Goal: Task Accomplishment & Management: Use online tool/utility

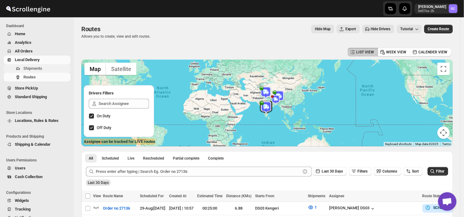
click at [36, 68] on span "Shipments" at bounding box center [32, 68] width 19 height 5
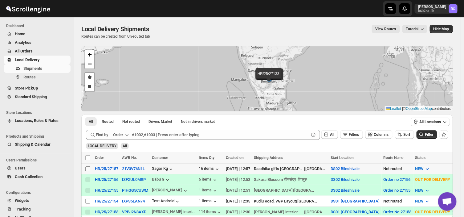
click at [86, 168] on input "Select shipment" at bounding box center [87, 168] width 5 height 5
checkbox input "true"
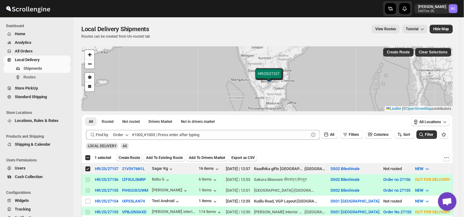
click at [133, 156] on span "Create Route" at bounding box center [129, 157] width 21 height 5
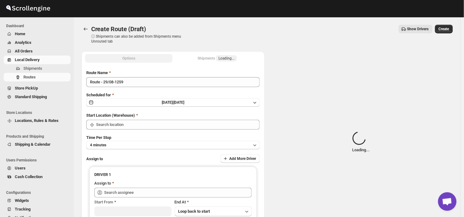
type input "DS02 Bileshivale"
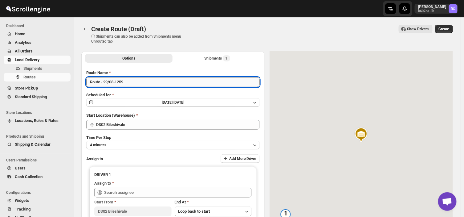
click at [125, 85] on input "Route - 29/08-1259" at bounding box center [172, 82] width 173 height 10
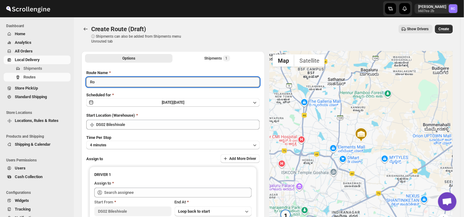
type input "R"
type input "Order no 27157"
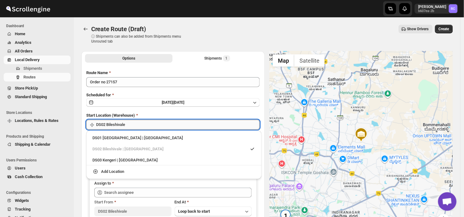
click at [131, 127] on input "DS02 Bileshivale" at bounding box center [178, 125] width 164 height 10
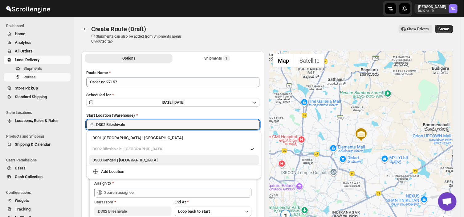
click at [107, 159] on div "DS03 Kengeri | [GEOGRAPHIC_DATA]" at bounding box center [173, 160] width 163 height 6
type input "DS03 Kengeri"
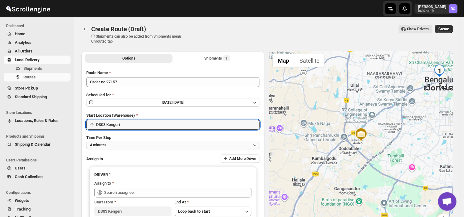
click at [112, 143] on button "4 minutes" at bounding box center [172, 144] width 173 height 9
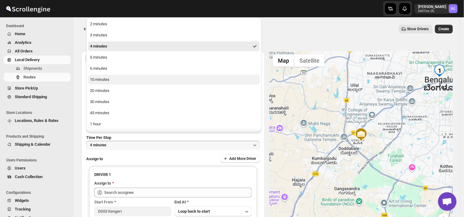
click at [99, 79] on div "10 minutes" at bounding box center [99, 79] width 19 height 6
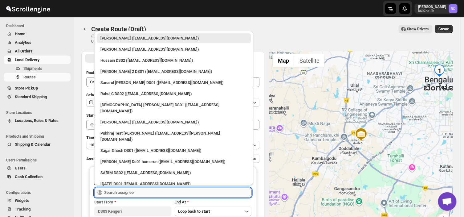
click at [147, 190] on input "text" at bounding box center [178, 192] width 148 height 10
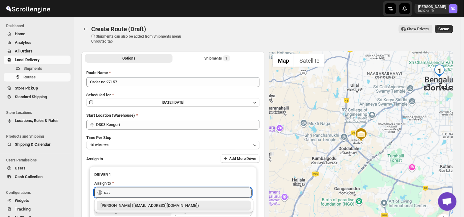
click at [123, 205] on div "[PERSON_NAME] ([EMAIL_ADDRESS][DOMAIN_NAME])" at bounding box center [173, 205] width 147 height 6
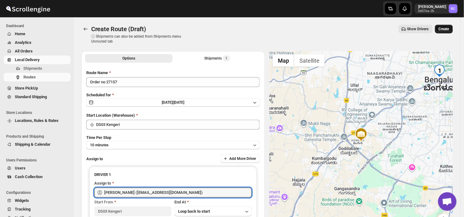
type input "[PERSON_NAME] ([EMAIL_ADDRESS][DOMAIN_NAME])"
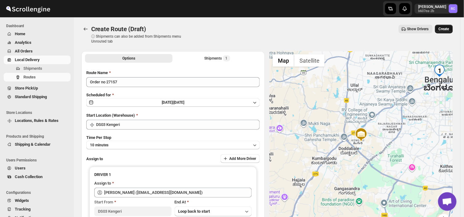
click at [448, 26] on span "Create" at bounding box center [444, 28] width 10 height 5
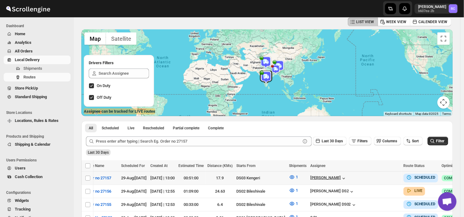
scroll to position [0, 18]
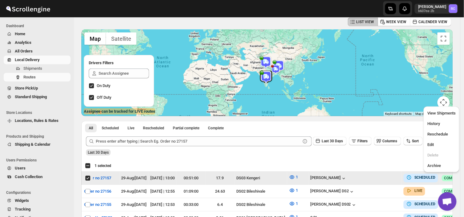
scroll to position [0, 0]
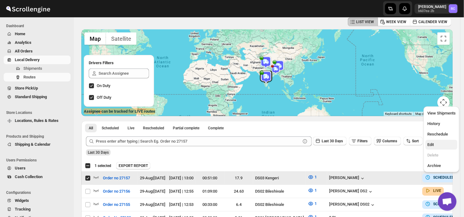
click at [435, 144] on span "Edit" at bounding box center [441, 144] width 28 height 6
checkbox input "false"
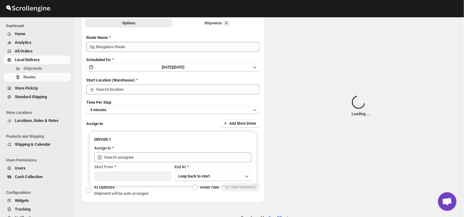
type input "Order no 27157"
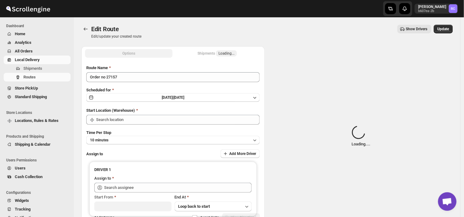
type input "DS03 Kengeri"
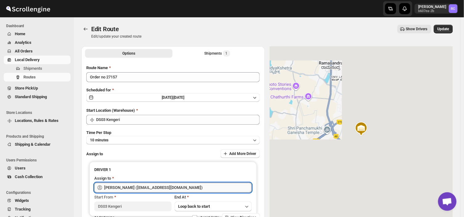
click at [198, 187] on input "[PERSON_NAME] ([EMAIL_ADDRESS][DOMAIN_NAME])" at bounding box center [178, 187] width 148 height 10
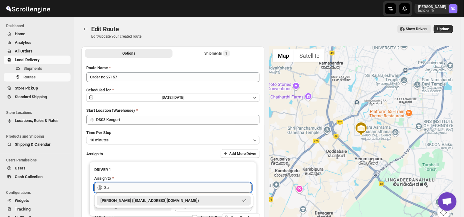
type input "S"
click at [189, 200] on div "[PERSON_NAME] DS03 ([EMAIL_ADDRESS][DOMAIN_NAME])" at bounding box center [173, 200] width 147 height 6
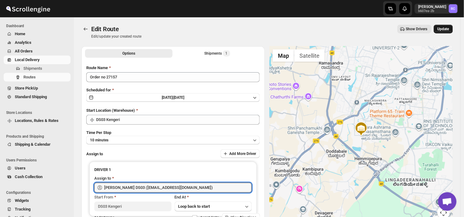
type input "[PERSON_NAME] DS03 ([EMAIL_ADDRESS][DOMAIN_NAME])"
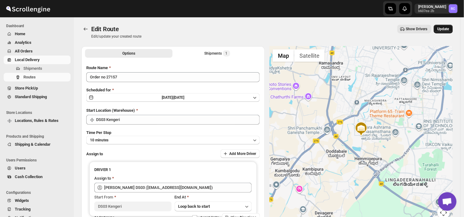
click at [447, 28] on span "Update" at bounding box center [443, 28] width 12 height 5
